Goal: Transaction & Acquisition: Subscribe to service/newsletter

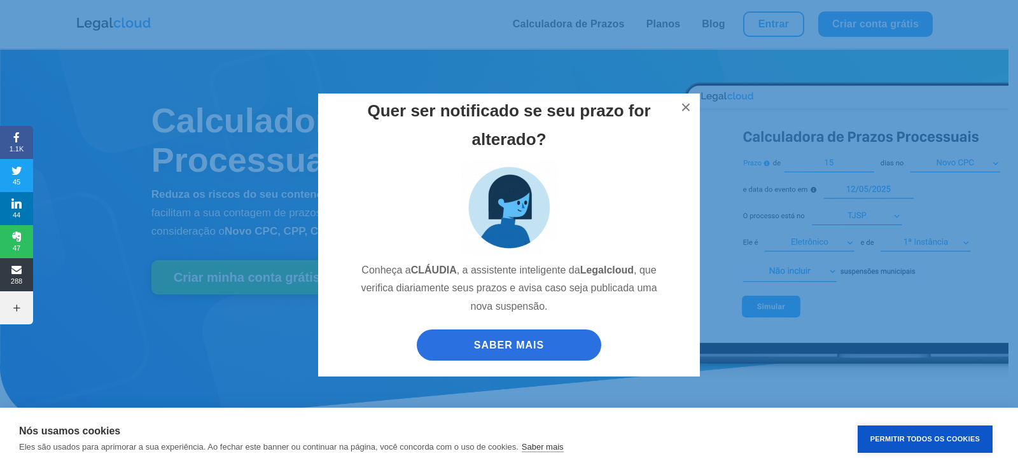
drag, startPoint x: 1009, startPoint y: 219, endPoint x: 1010, endPoint y: 29, distance: 190.3
click at [689, 105] on button "×" at bounding box center [686, 108] width 28 height 28
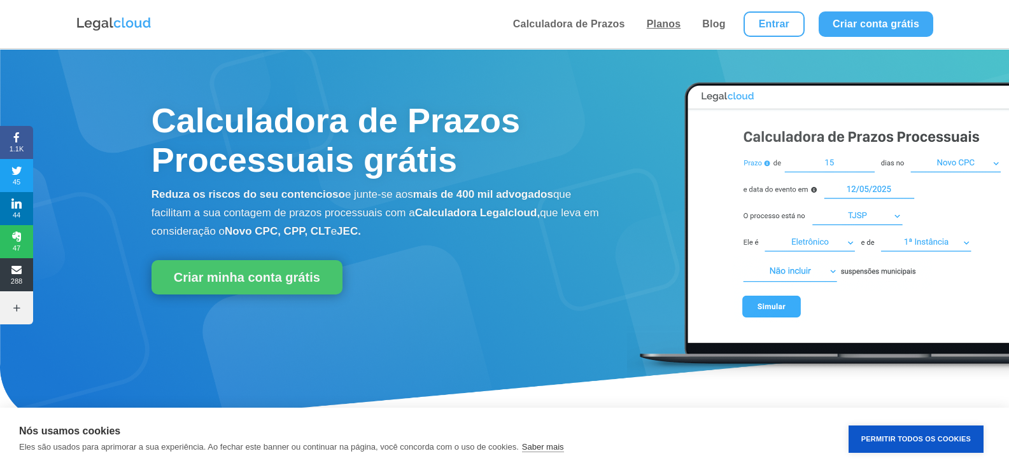
click at [677, 24] on link "Planos" at bounding box center [664, 24] width 42 height 48
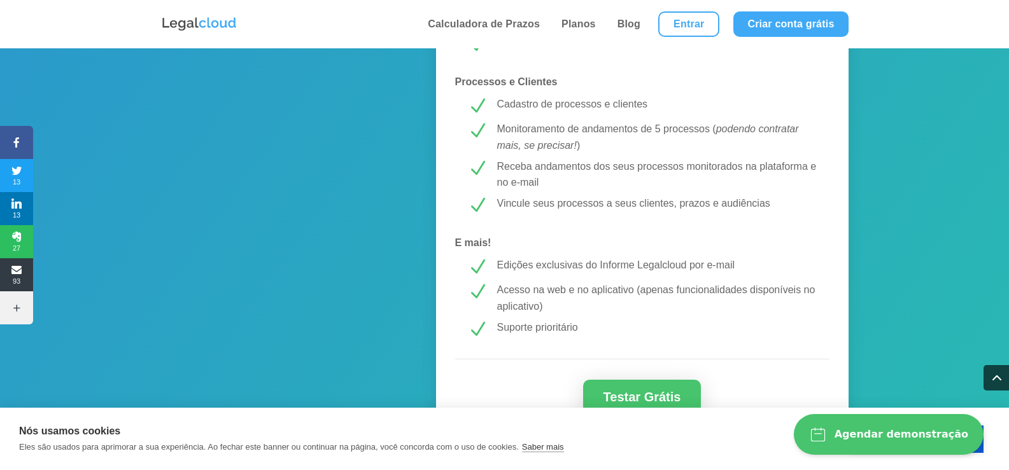
scroll to position [1145, 0]
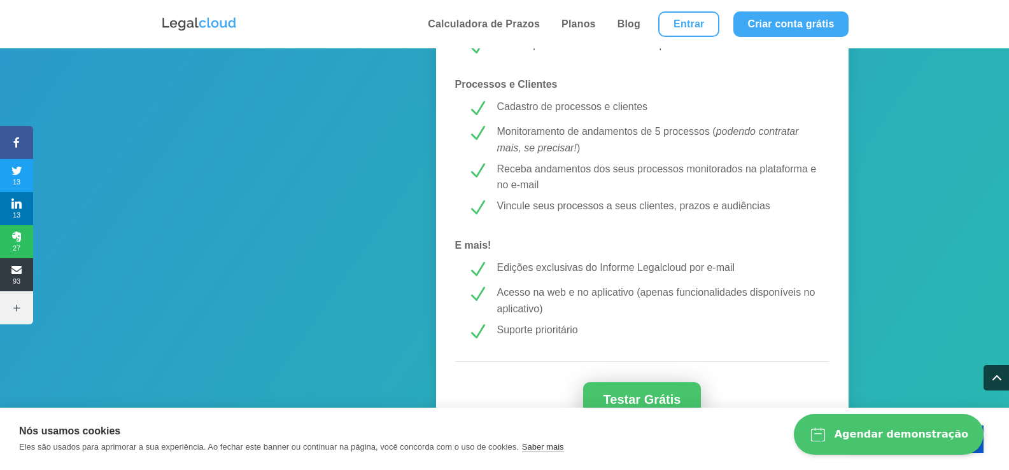
click at [624, 391] on link "Testar Grátis" at bounding box center [642, 399] width 118 height 34
